Goal: Find specific page/section: Find specific page/section

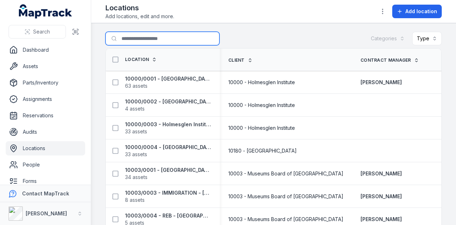
click at [172, 40] on input "Search for locations" at bounding box center [162, 39] width 114 height 14
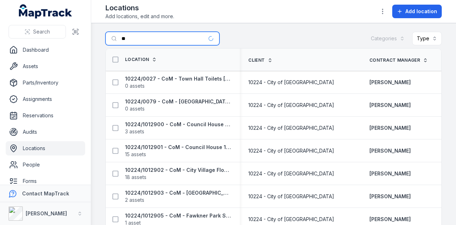
type input "*"
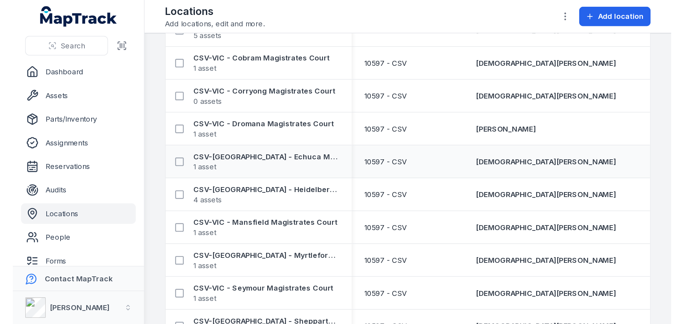
scroll to position [214, 0]
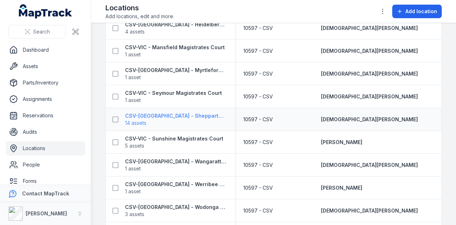
type input "***"
click at [202, 114] on strong "CSV-[GEOGRAPHIC_DATA] - Shepparton Magistrates Court" at bounding box center [175, 115] width 101 height 7
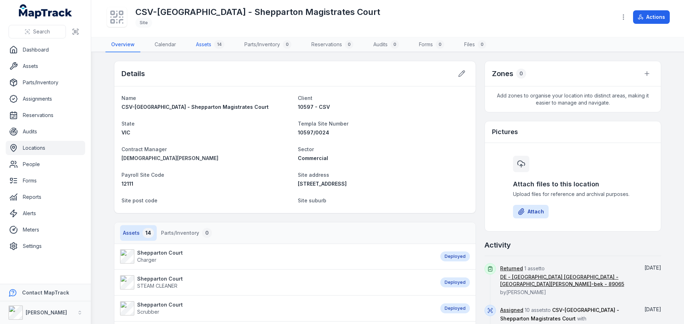
click at [221, 42] on div "14" at bounding box center [219, 44] width 10 height 9
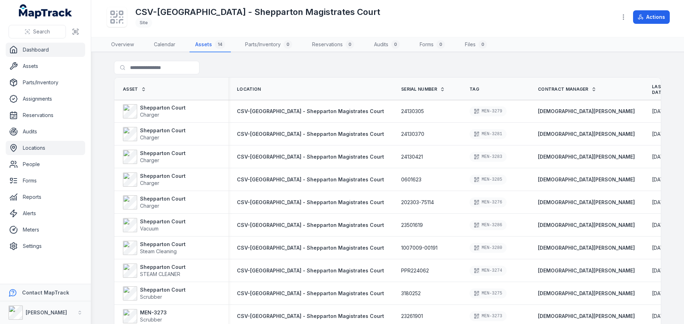
click at [46, 47] on link "Dashboard" at bounding box center [45, 50] width 79 height 14
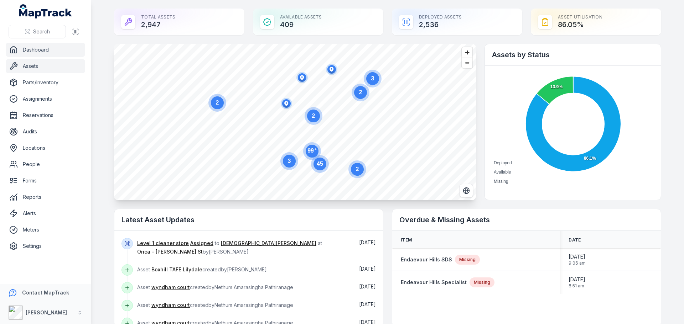
click at [47, 71] on link "Assets" at bounding box center [45, 66] width 79 height 14
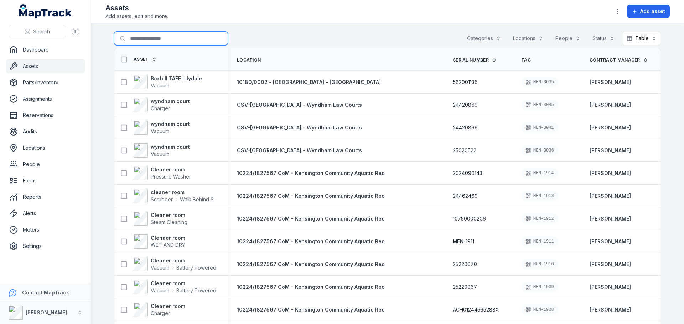
click at [163, 42] on input "Search for assets" at bounding box center [171, 39] width 114 height 14
click at [160, 37] on input "****" at bounding box center [171, 39] width 114 height 14
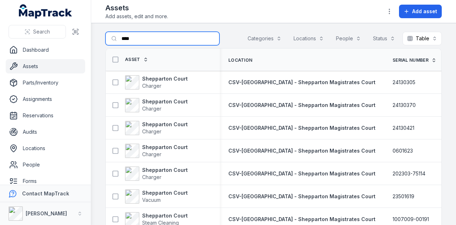
drag, startPoint x: 131, startPoint y: 36, endPoint x: 80, endPoint y: 24, distance: 51.7
click at [80, 24] on div "Search Dashboard Assets Parts/Inventory Assignments Reservations Audits Locatio…" at bounding box center [228, 112] width 456 height 225
type input "*********"
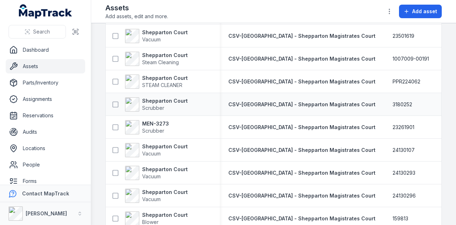
scroll to position [176, 0]
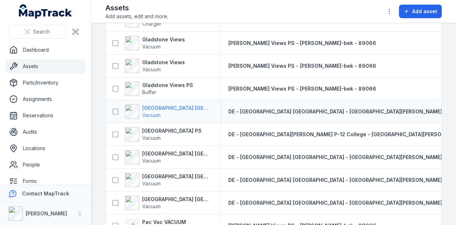
click at [177, 110] on strong "[GEOGRAPHIC_DATA] [GEOGRAPHIC_DATA]" at bounding box center [176, 107] width 69 height 7
click at [171, 110] on strong "[GEOGRAPHIC_DATA] [GEOGRAPHIC_DATA]" at bounding box center [176, 107] width 69 height 7
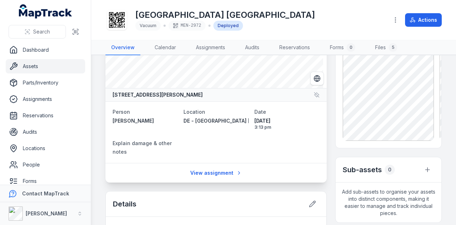
scroll to position [71, 0]
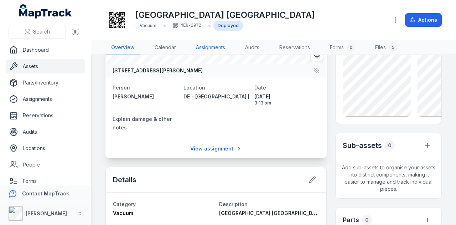
click at [210, 48] on link "Assignments" at bounding box center [210, 47] width 41 height 15
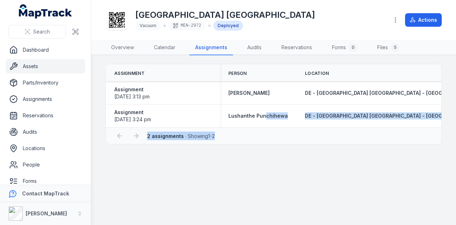
drag, startPoint x: 265, startPoint y: 125, endPoint x: 355, endPoint y: 137, distance: 90.5
click at [355, 137] on div "Assignment Person Location Status Created Date Updated Date Assignment [DATE] 3…" at bounding box center [273, 104] width 336 height 80
click at [41, 147] on link "Locations" at bounding box center [45, 148] width 79 height 14
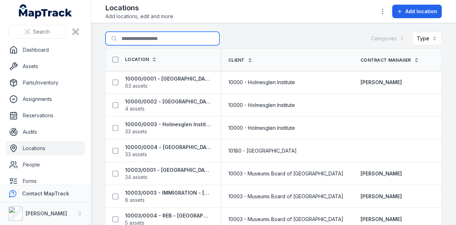
click at [167, 36] on input "Search for locations" at bounding box center [162, 39] width 114 height 14
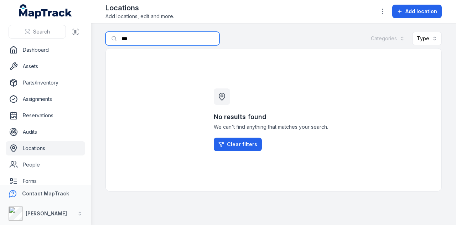
click at [134, 37] on input "***" at bounding box center [162, 39] width 114 height 14
type input "**********"
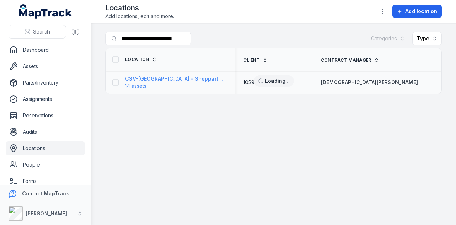
click at [181, 79] on strong "CSV-[GEOGRAPHIC_DATA] - Shepparton Magistrates Court" at bounding box center [175, 78] width 101 height 7
click at [205, 77] on strong "CSV-[GEOGRAPHIC_DATA] - Shepparton Magistrates Court" at bounding box center [175, 78] width 101 height 7
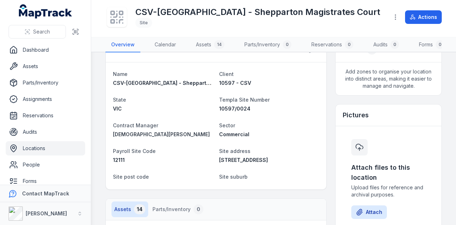
scroll to position [36, 0]
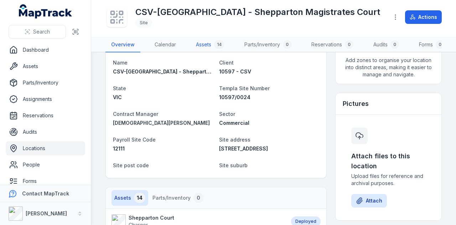
drag, startPoint x: 203, startPoint y: 45, endPoint x: 214, endPoint y: 48, distance: 11.9
click at [203, 45] on link "Assets 14" at bounding box center [210, 44] width 40 height 15
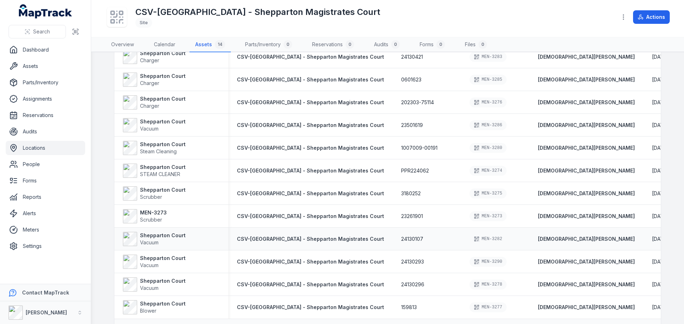
scroll to position [88, 0]
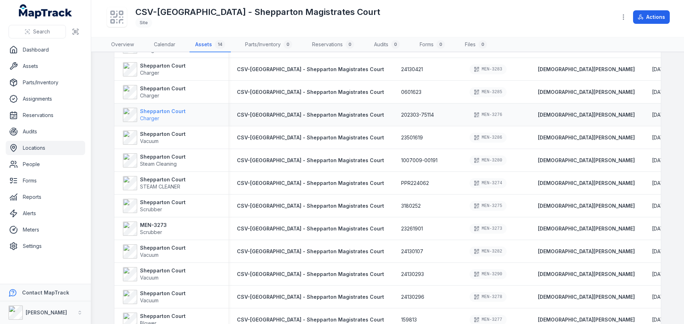
click at [165, 118] on span "Charger" at bounding box center [163, 118] width 46 height 7
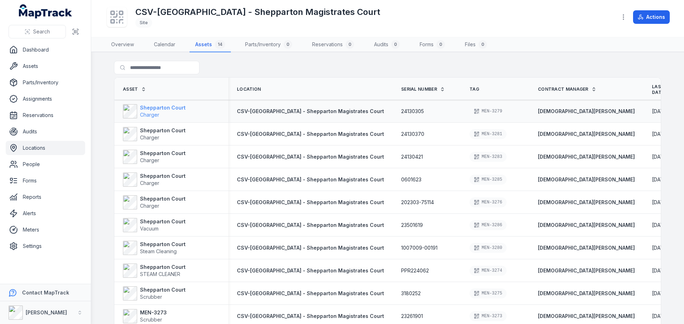
click at [148, 109] on strong "Shepparton Court" at bounding box center [163, 107] width 46 height 7
click at [150, 129] on strong "Shepparton Court" at bounding box center [163, 130] width 46 height 7
click at [165, 130] on strong "Shepparton Court" at bounding box center [163, 130] width 46 height 7
click at [150, 152] on strong "Shepparton Court" at bounding box center [163, 153] width 46 height 7
click at [155, 201] on strong "Shepparton Court" at bounding box center [163, 199] width 46 height 7
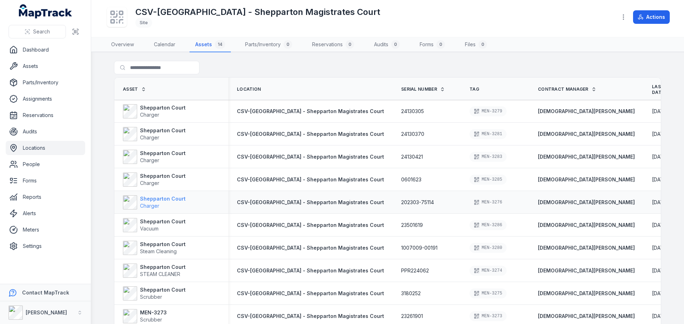
click at [165, 200] on strong "Shepparton Court" at bounding box center [163, 199] width 46 height 7
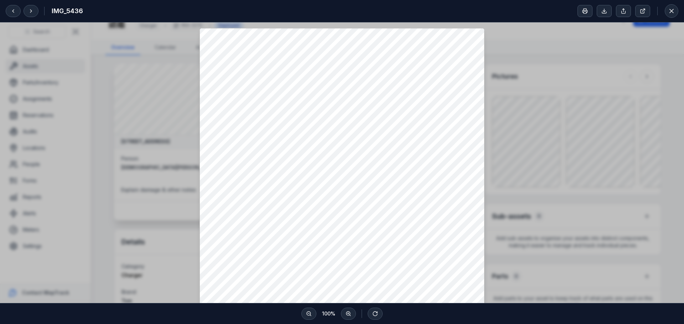
click at [456, 158] on div at bounding box center [342, 217] width 684 height 391
click at [456, 13] on icon at bounding box center [671, 10] width 7 height 7
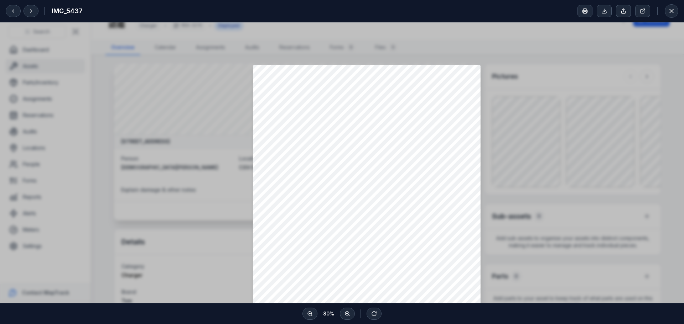
scroll to position [71, 0]
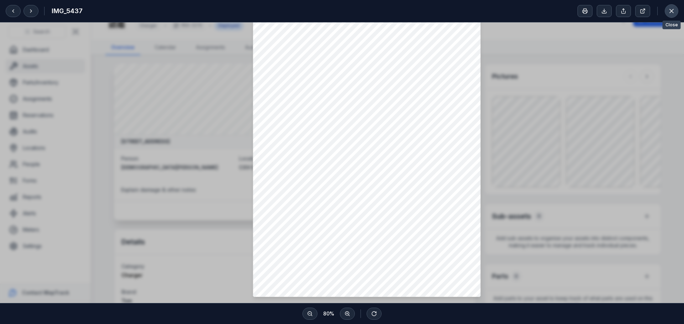
click at [456, 7] on button at bounding box center [672, 11] width 14 height 14
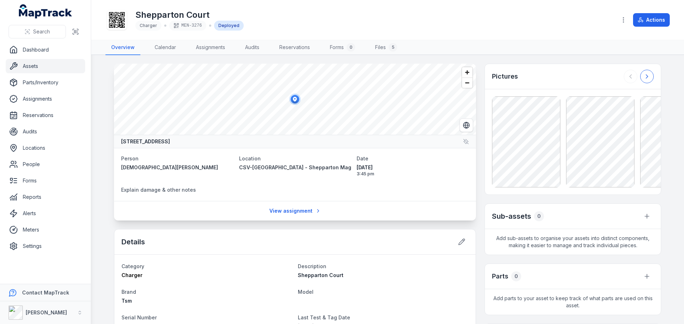
click at [456, 74] on button at bounding box center [647, 77] width 14 height 14
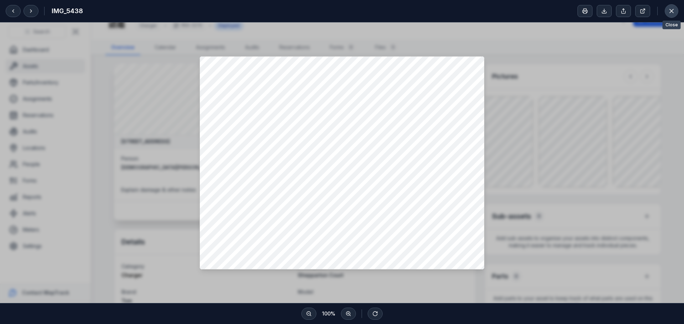
click at [456, 8] on icon at bounding box center [671, 10] width 7 height 7
